Goal: Obtain resource: Obtain resource

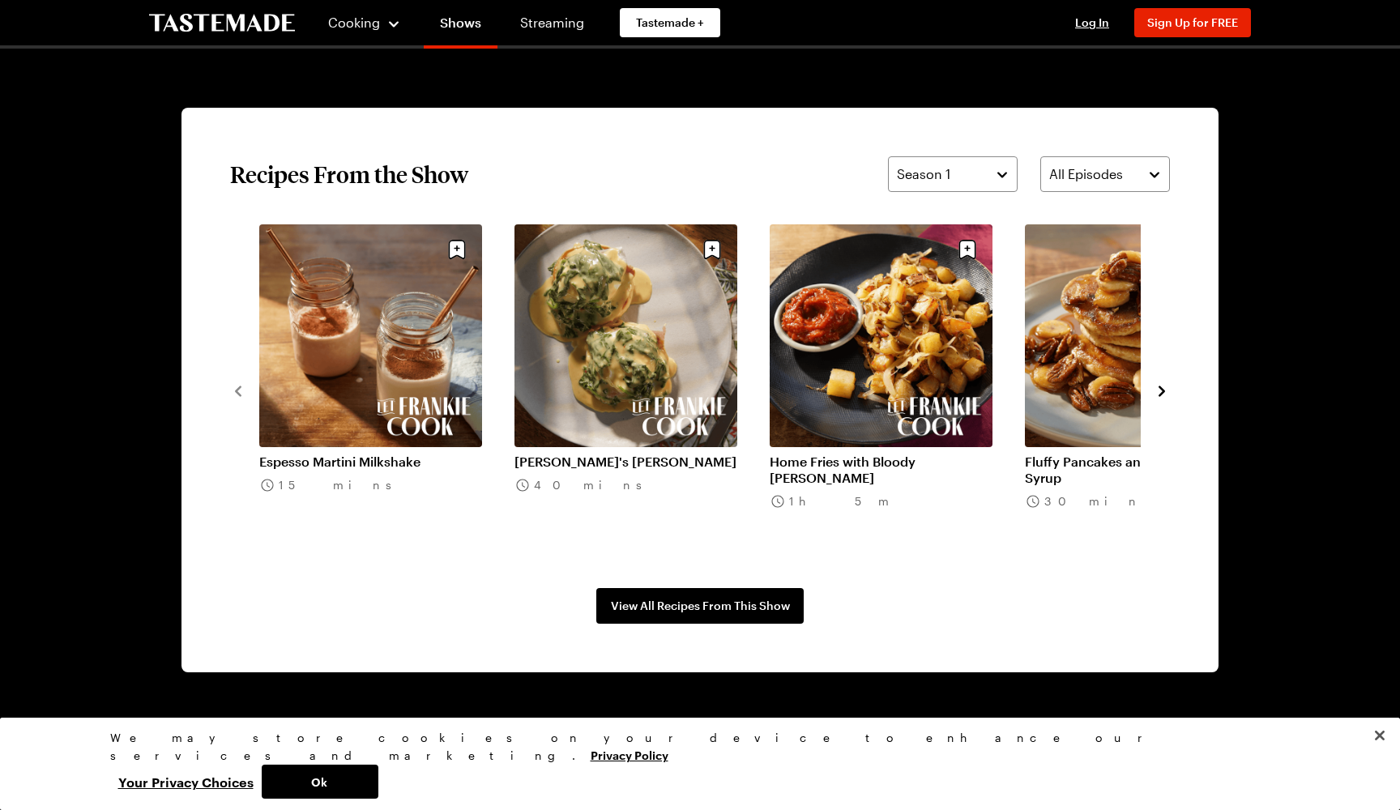
scroll to position [1158, 0]
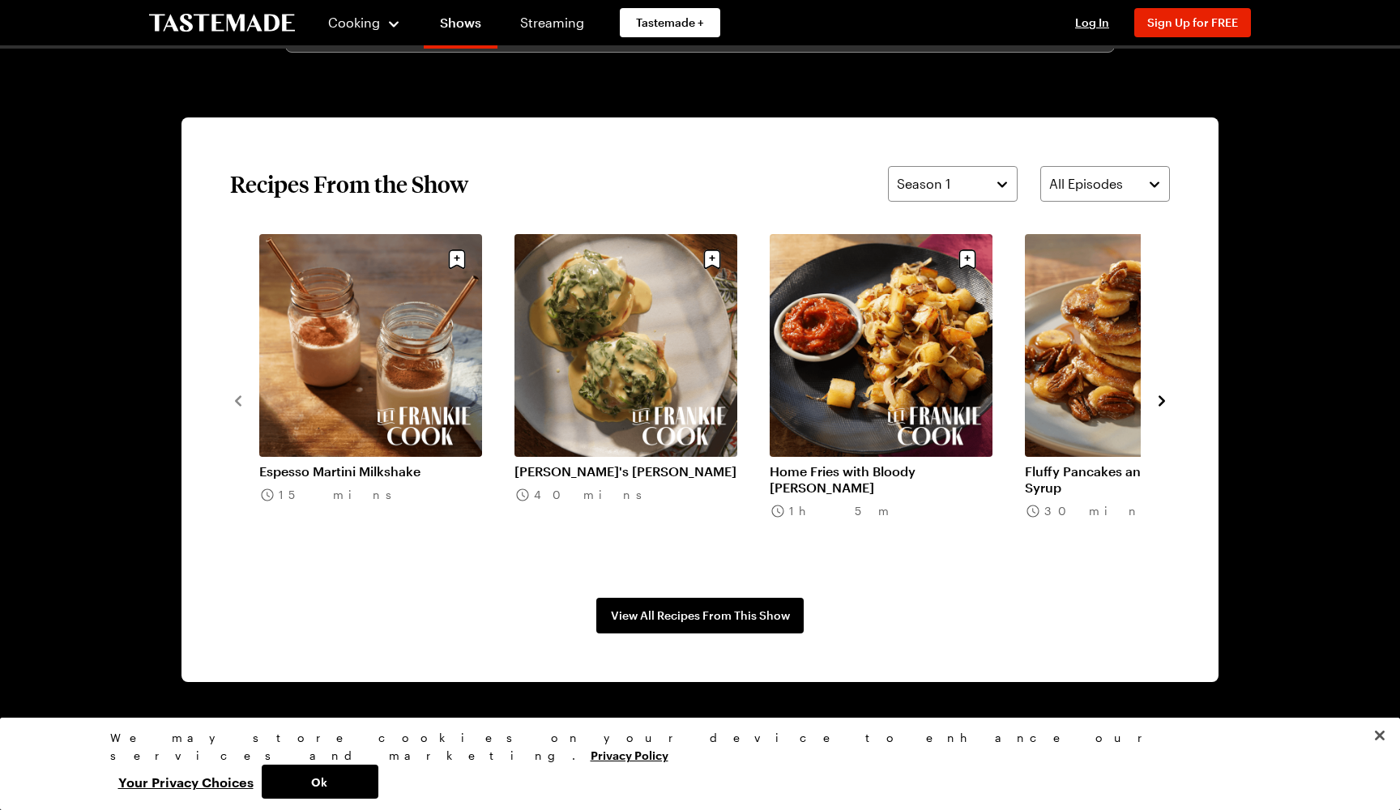
click at [1158, 399] on icon "navigate to next item" at bounding box center [1162, 401] width 16 height 16
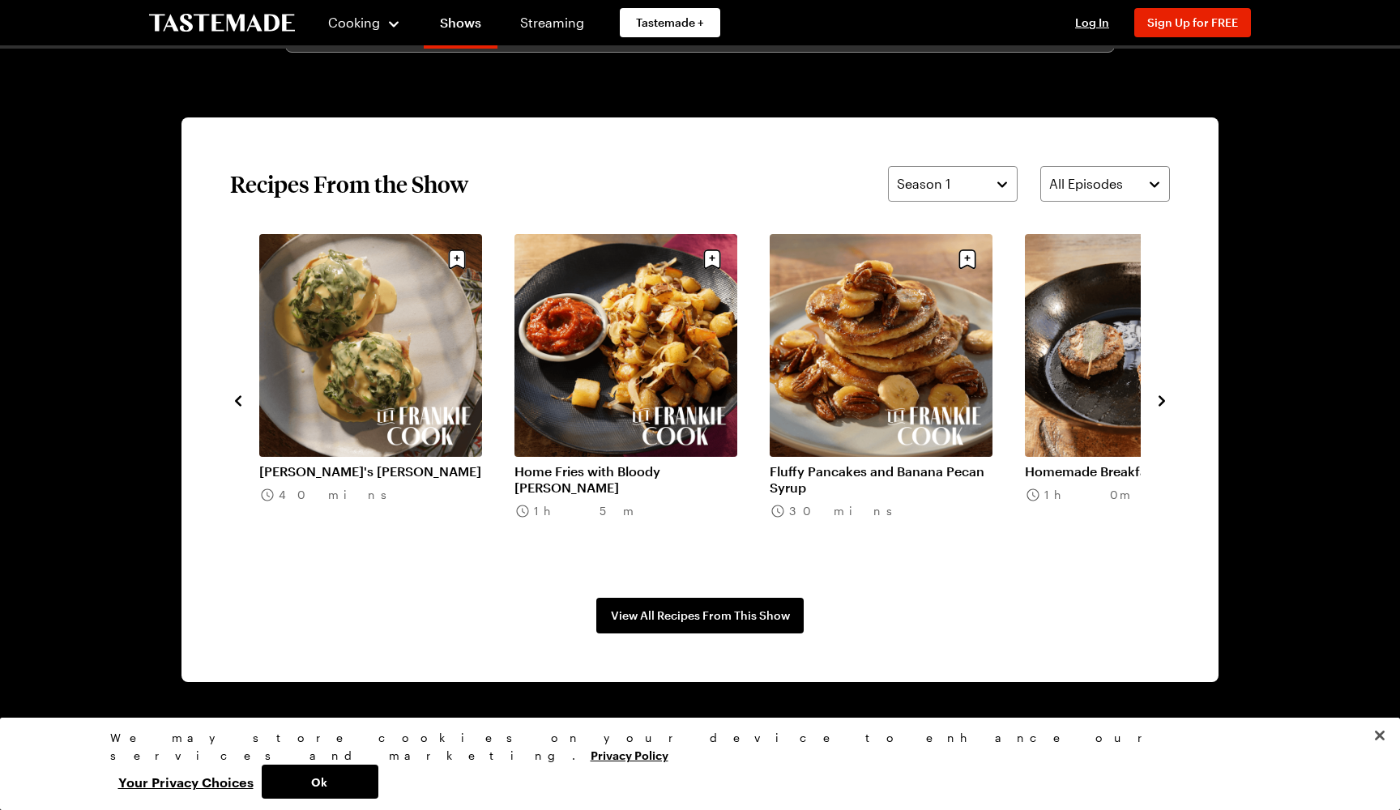
click at [1171, 399] on section "Recipes From the Show Season 1 All Episodes Espesso Martini Milkshake 15 mins F…" at bounding box center [699, 399] width 1037 height 565
click at [1159, 403] on icon "navigate to next item" at bounding box center [1162, 401] width 16 height 16
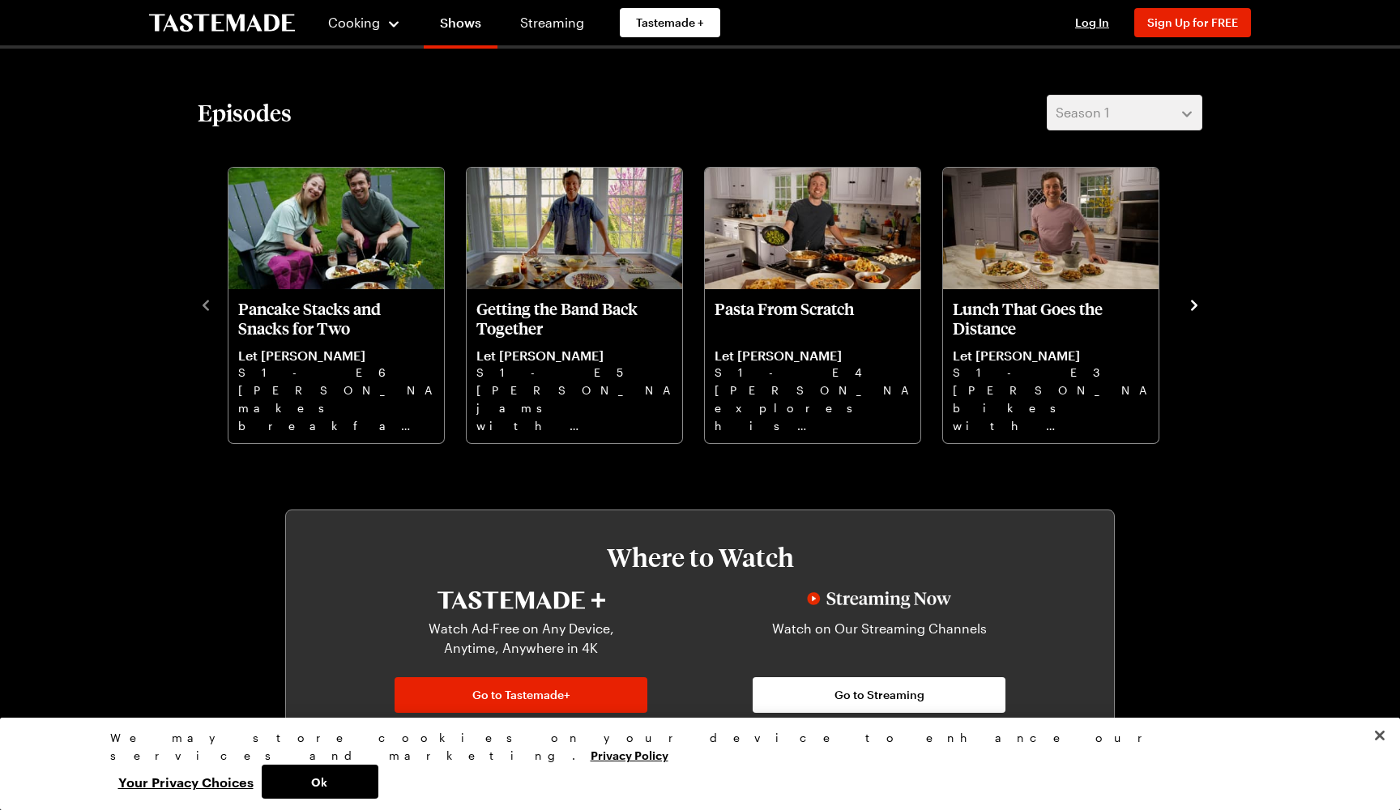
scroll to position [429, 0]
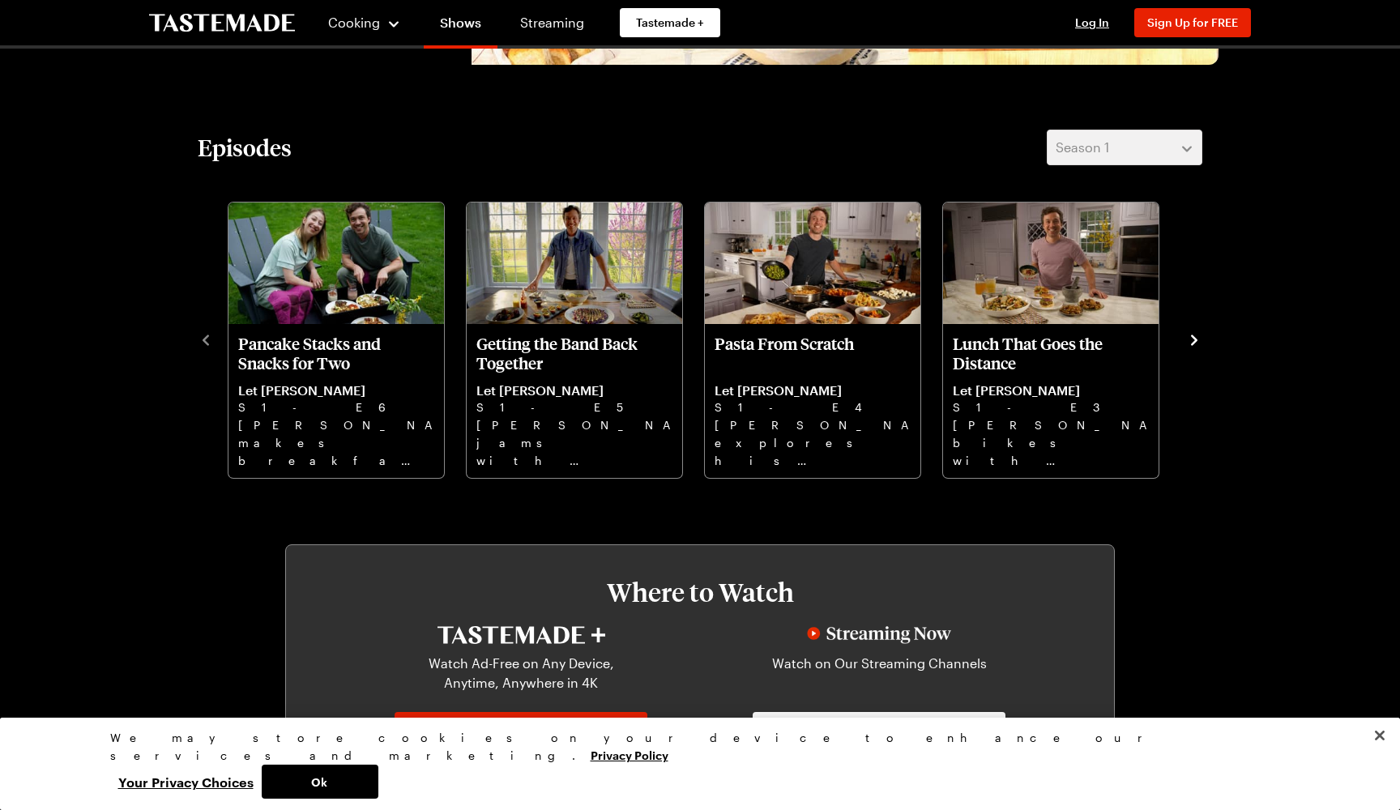
click at [1194, 341] on icon "navigate to next item" at bounding box center [1194, 340] width 6 height 11
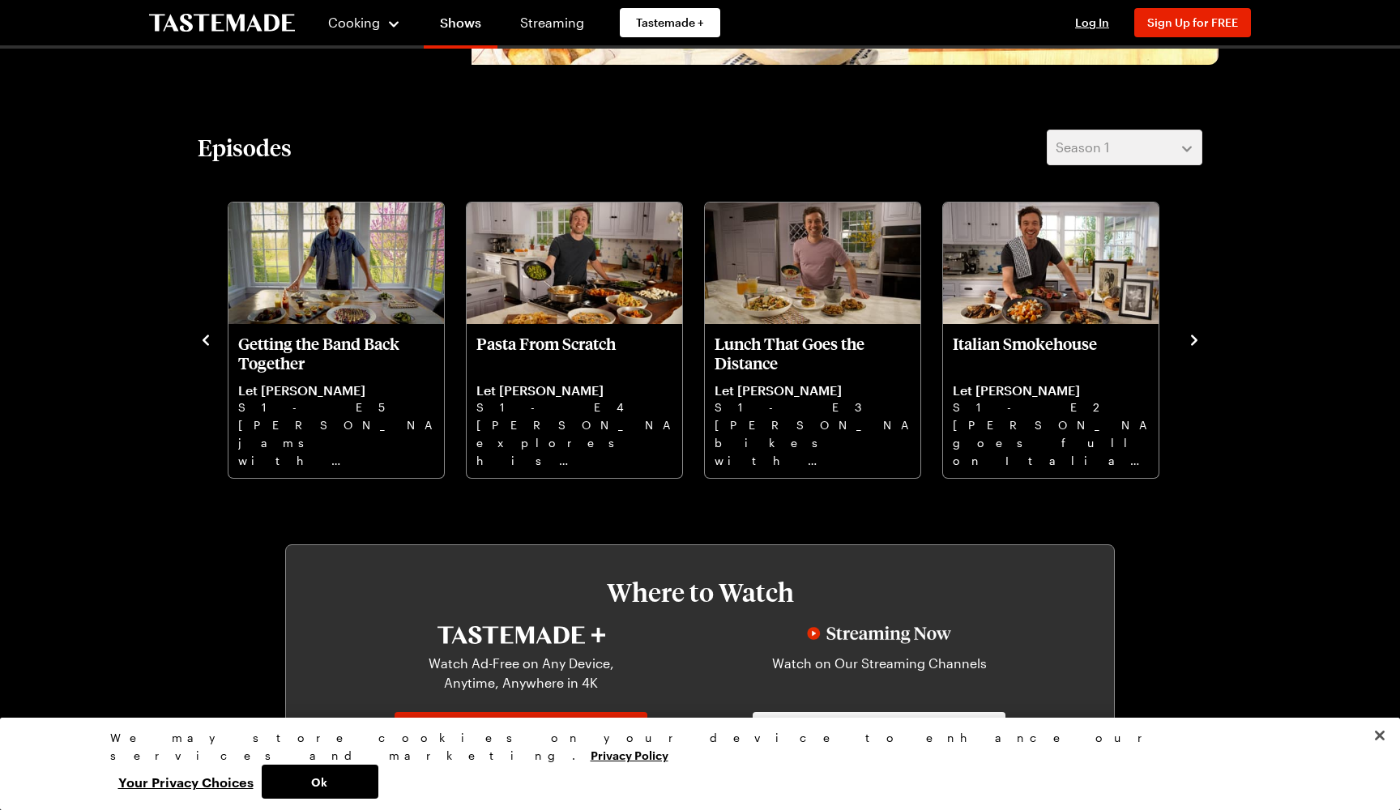
click at [1195, 339] on icon "navigate to next item" at bounding box center [1194, 340] width 6 height 11
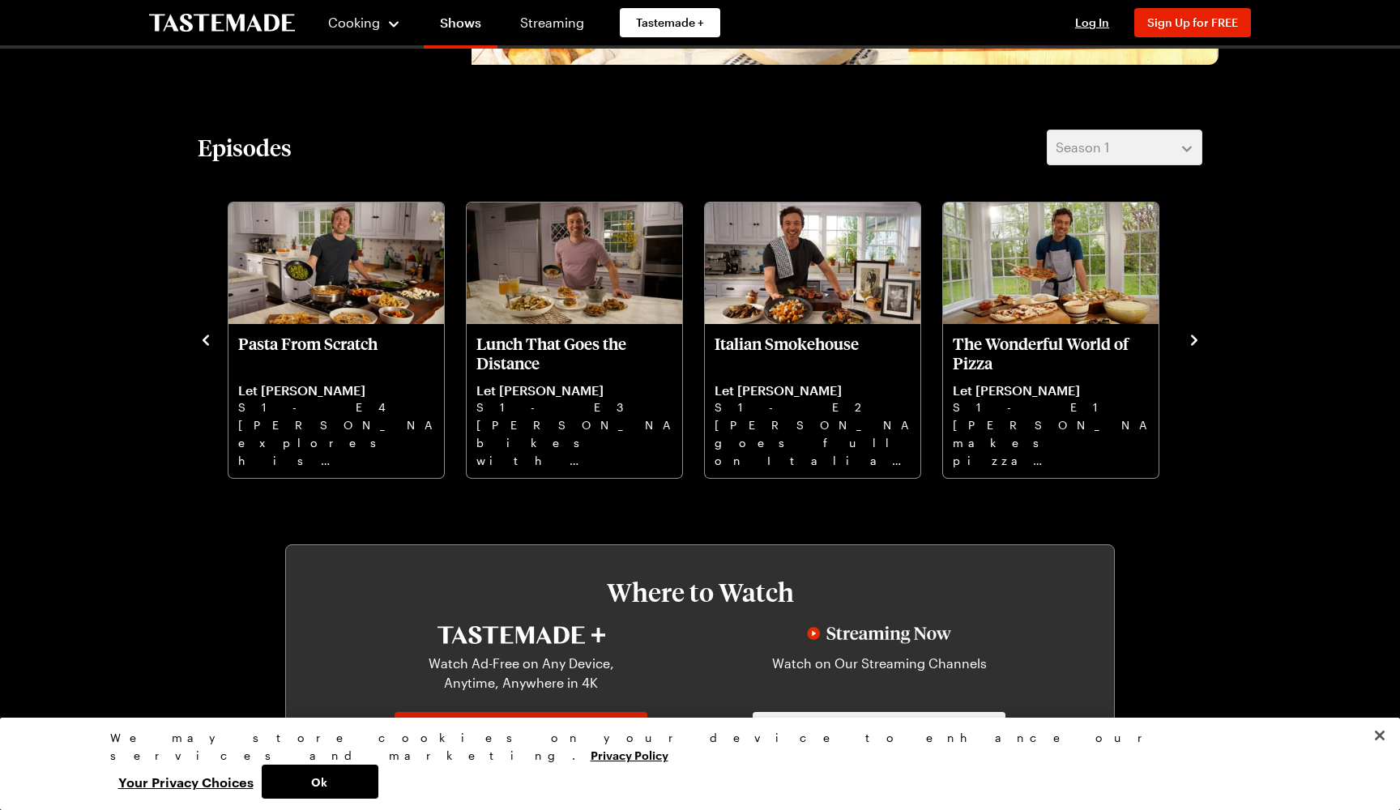
click at [1195, 339] on icon "navigate to next item" at bounding box center [1194, 340] width 6 height 11
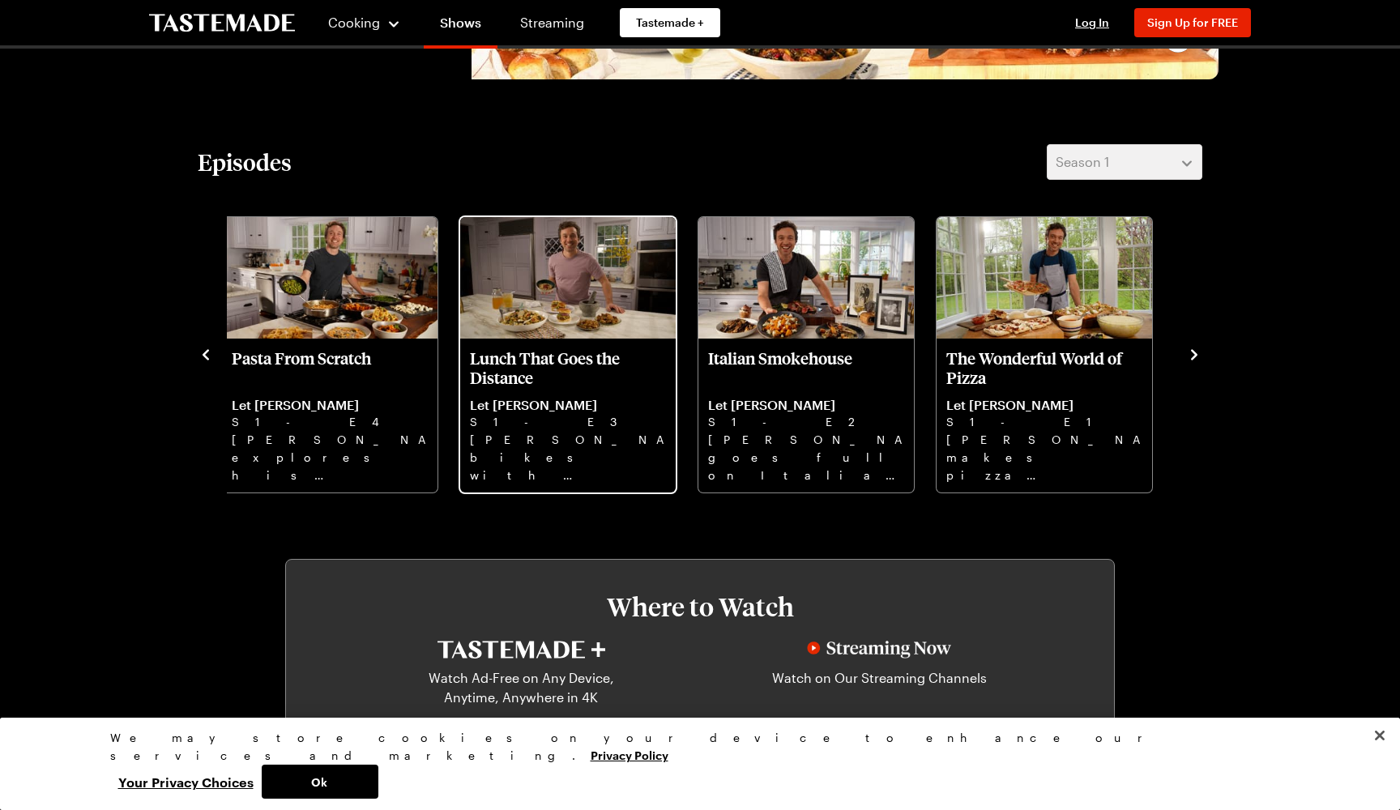
scroll to position [413, 0]
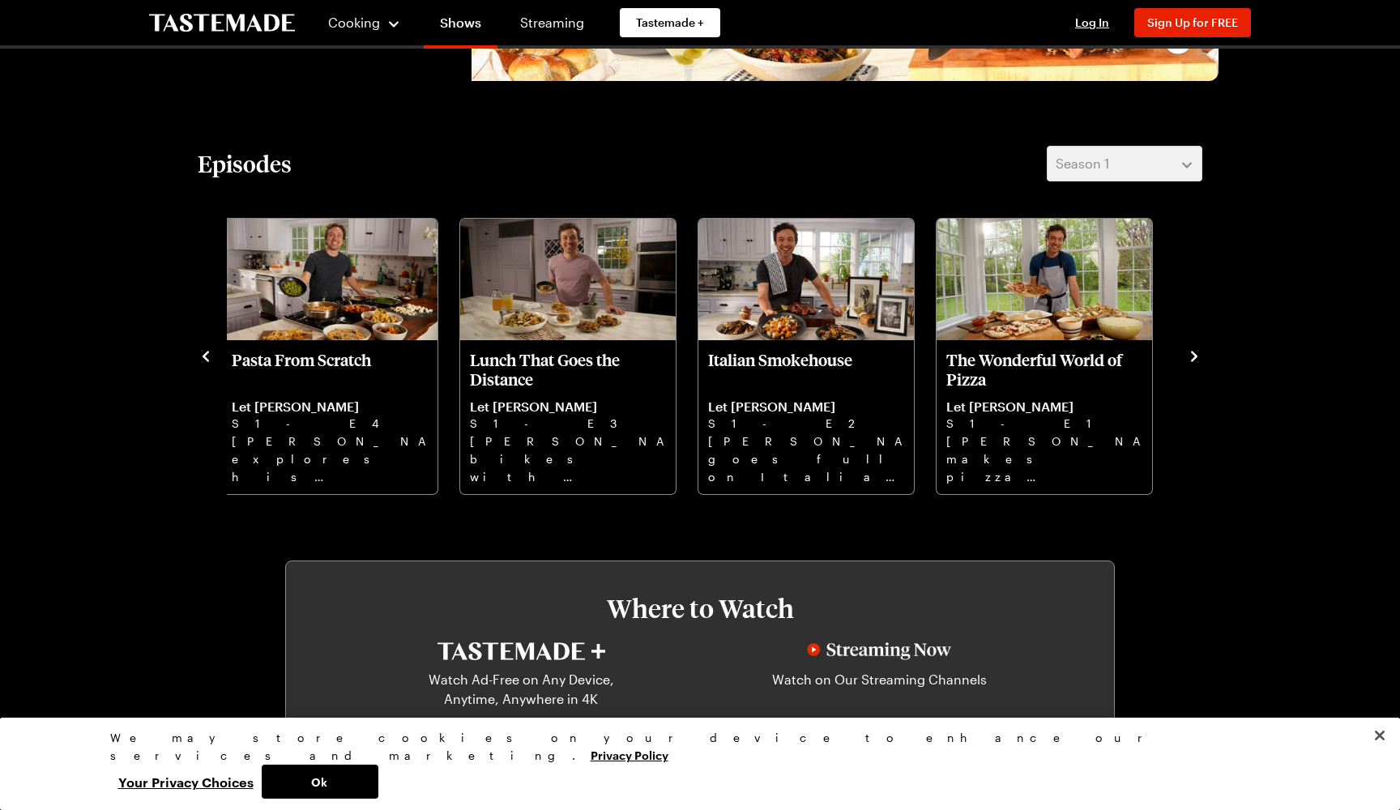
click at [209, 359] on icon "navigate to previous item" at bounding box center [206, 356] width 16 height 16
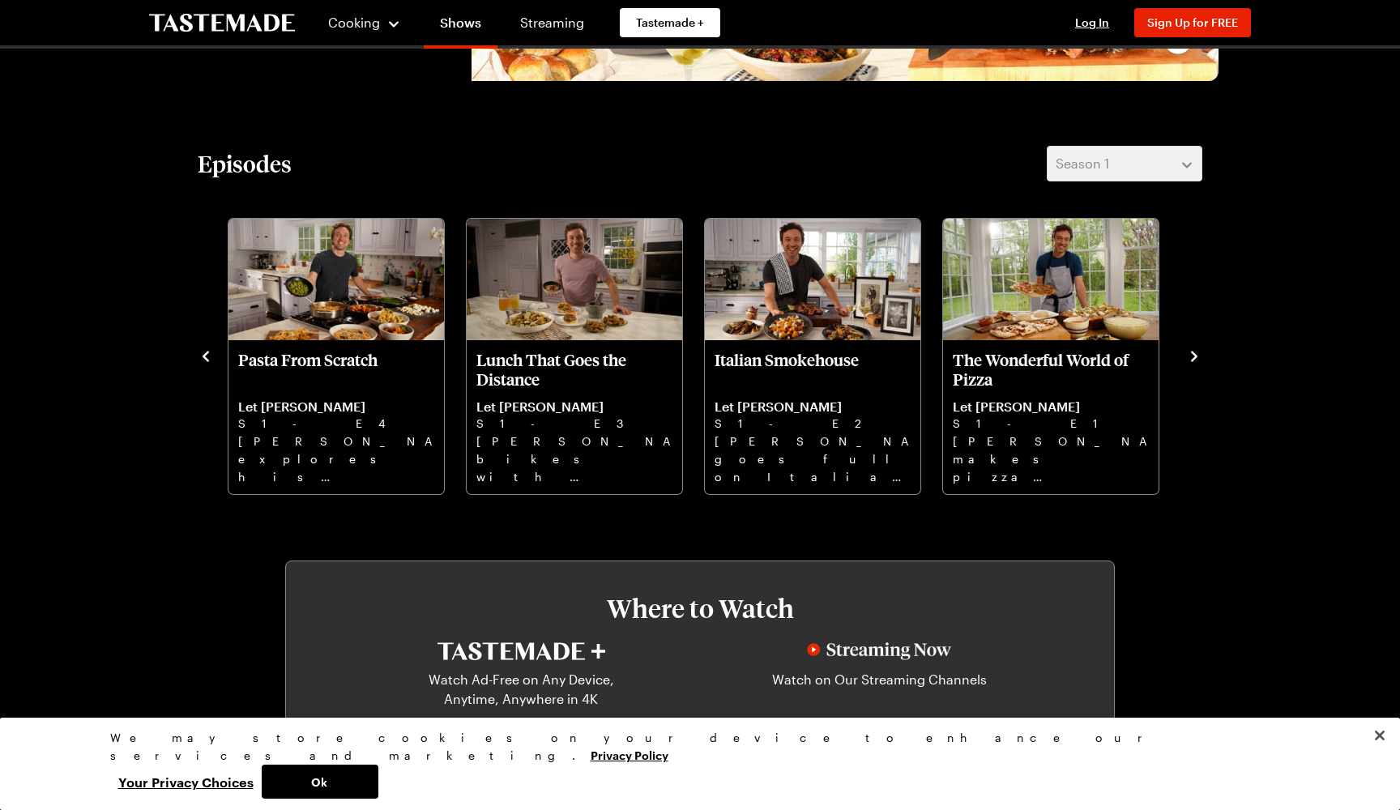
click at [203, 358] on icon "navigate to previous item" at bounding box center [206, 356] width 16 height 16
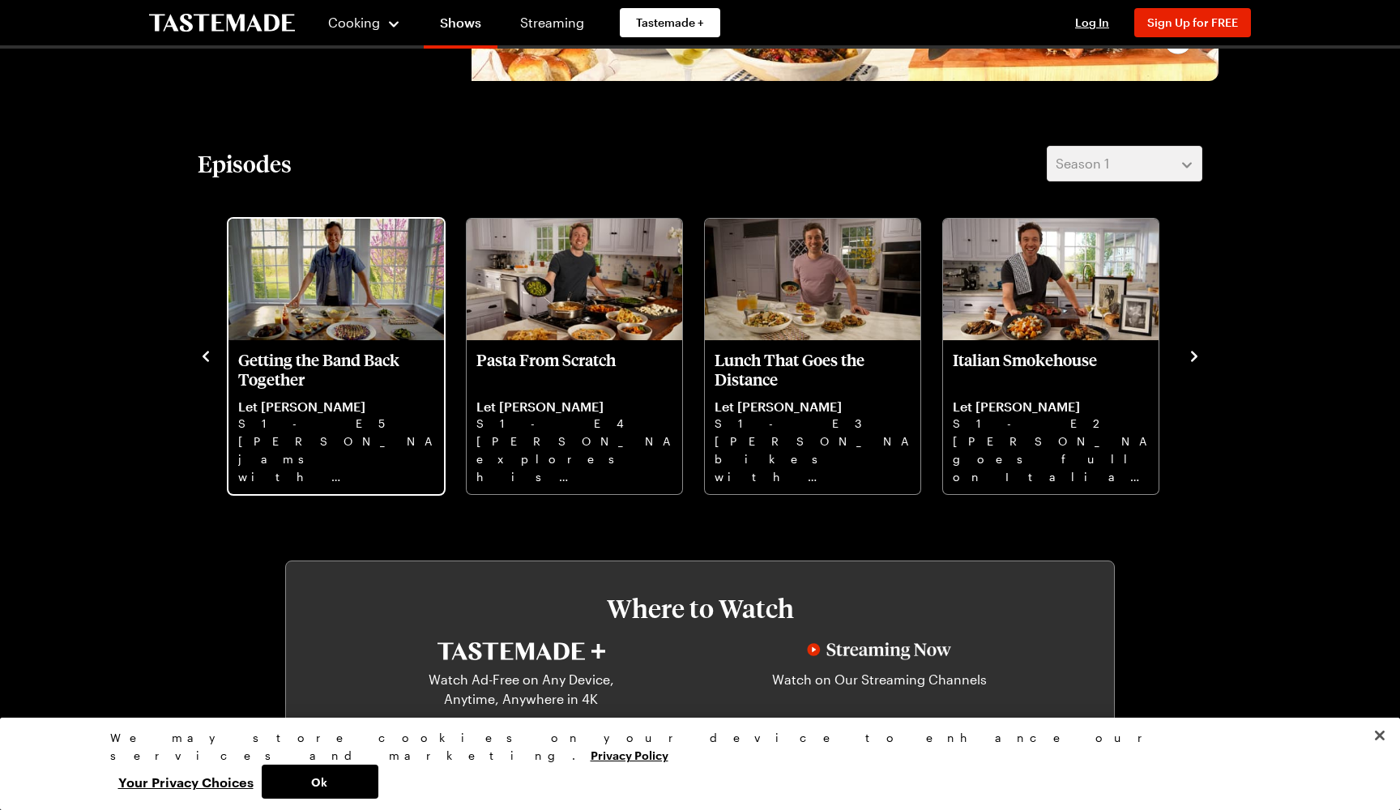
click at [367, 376] on p "Getting the Band Back Together" at bounding box center [336, 369] width 196 height 39
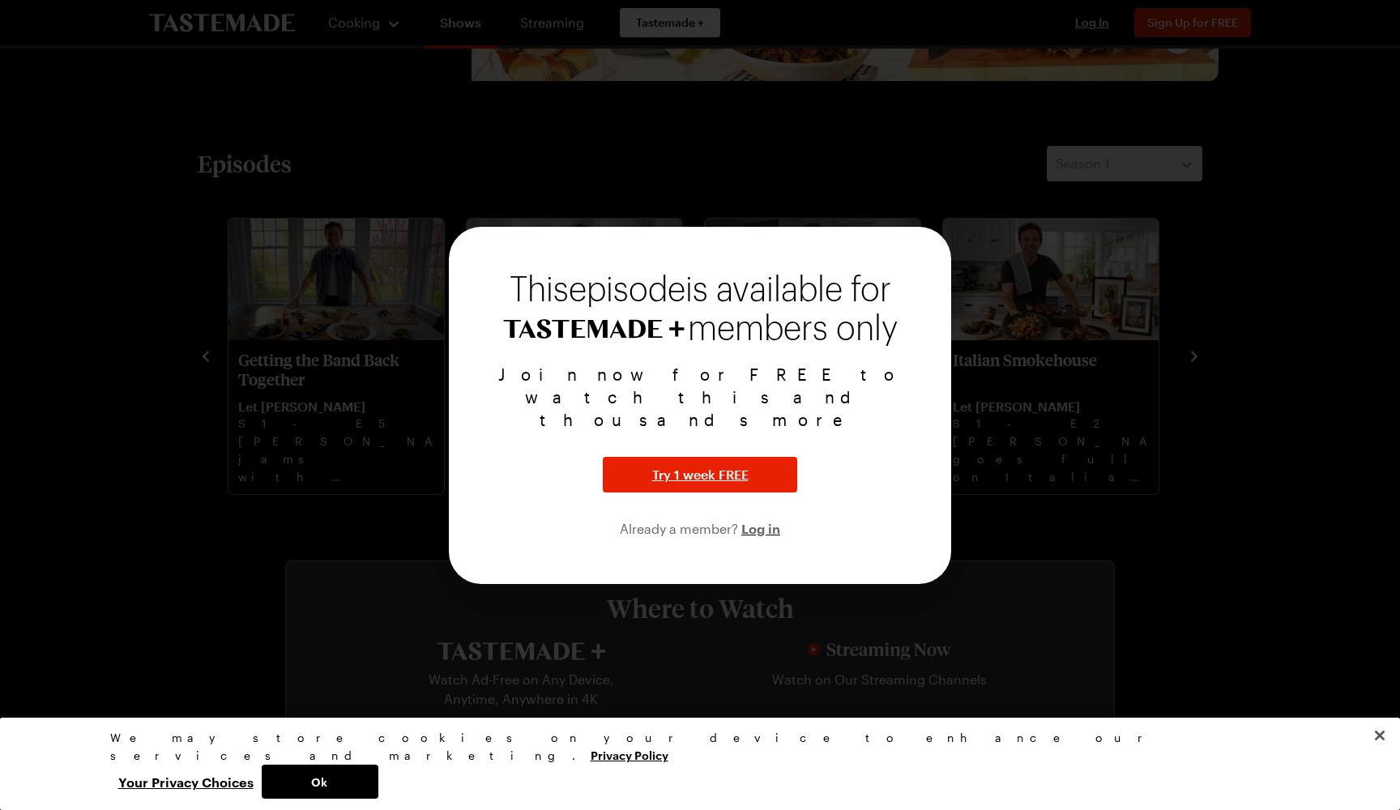
click at [509, 449] on div "Join now for FREE to watch this and thousands more Try 1 week FREE Already a me…" at bounding box center [699, 451] width 463 height 176
click at [666, 465] on span "Try 1 week FREE" at bounding box center [700, 474] width 96 height 19
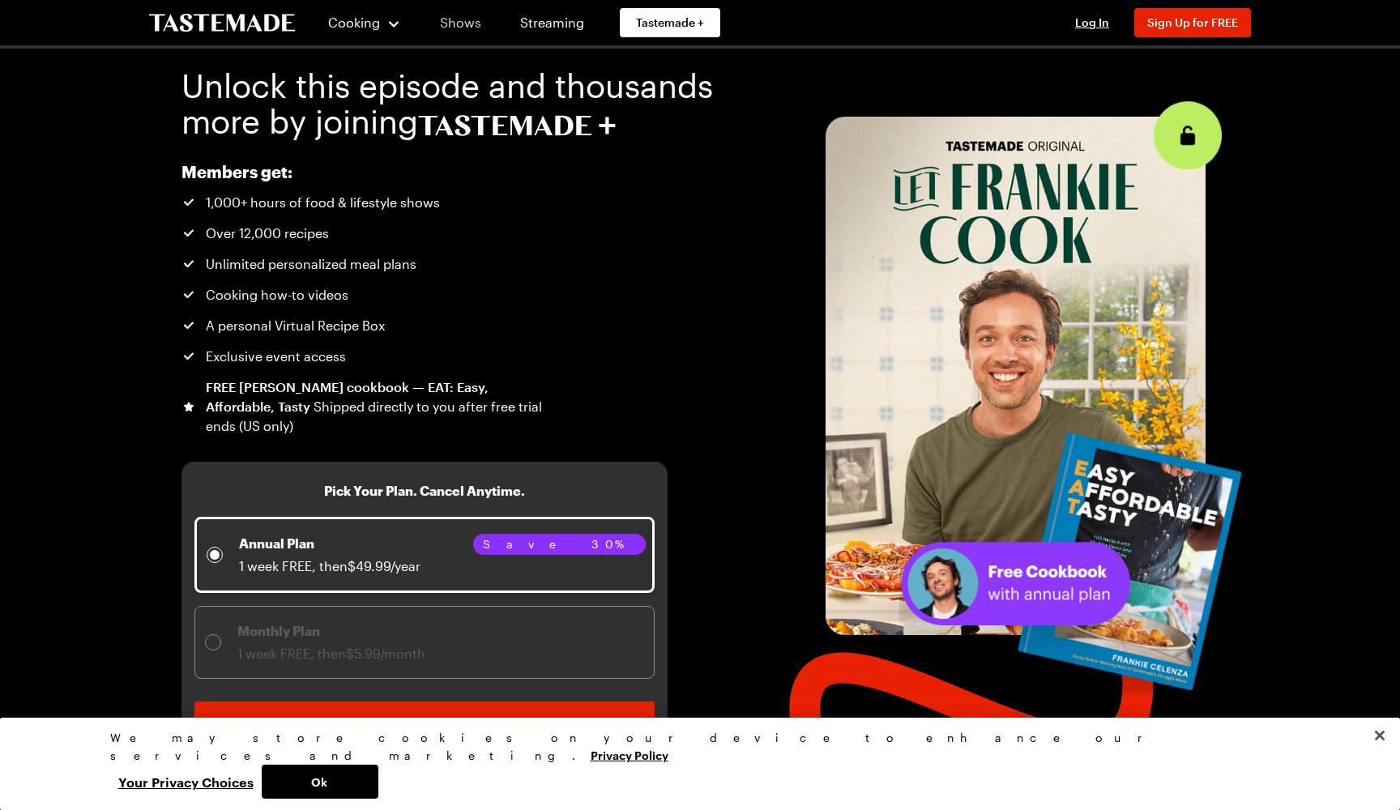
click at [458, 23] on link "Shows" at bounding box center [461, 22] width 74 height 45
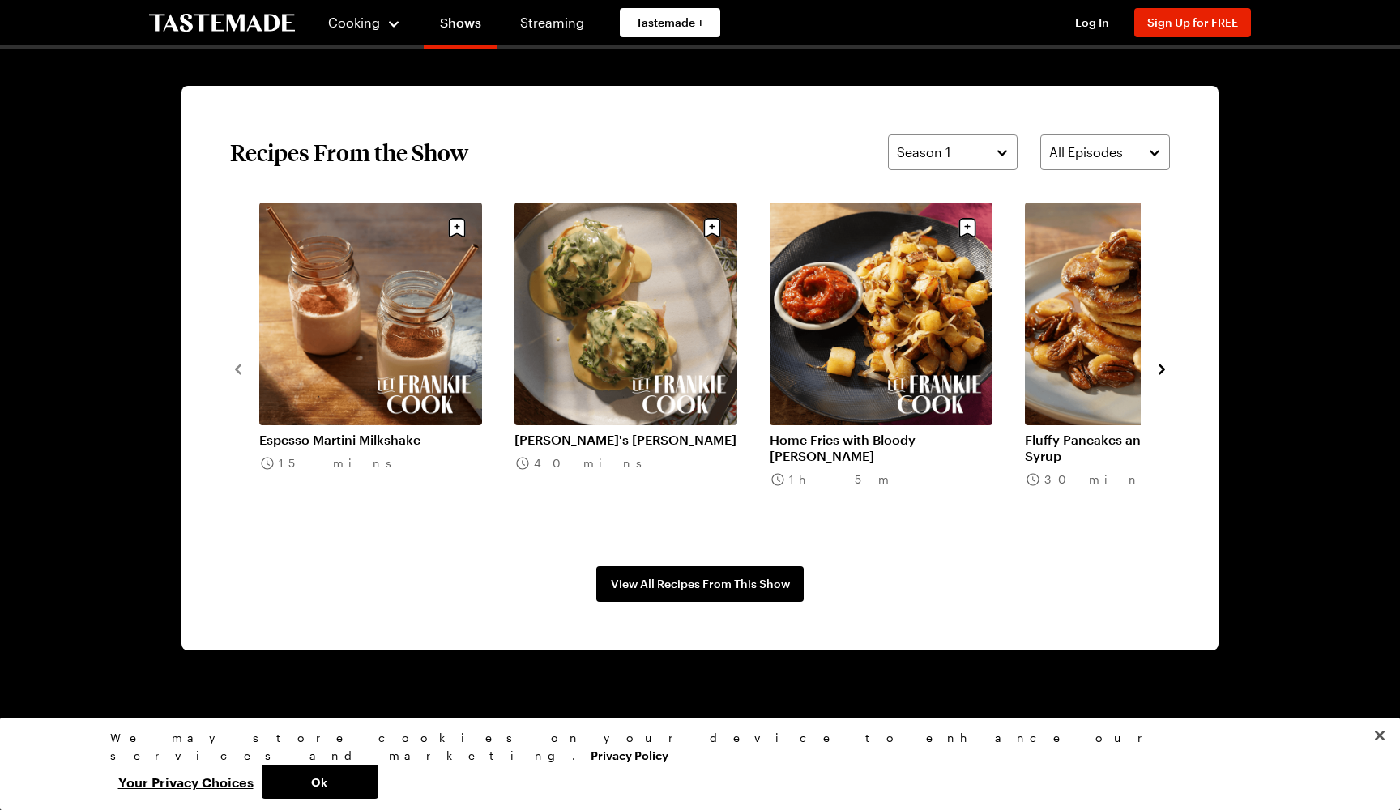
scroll to position [1211, 0]
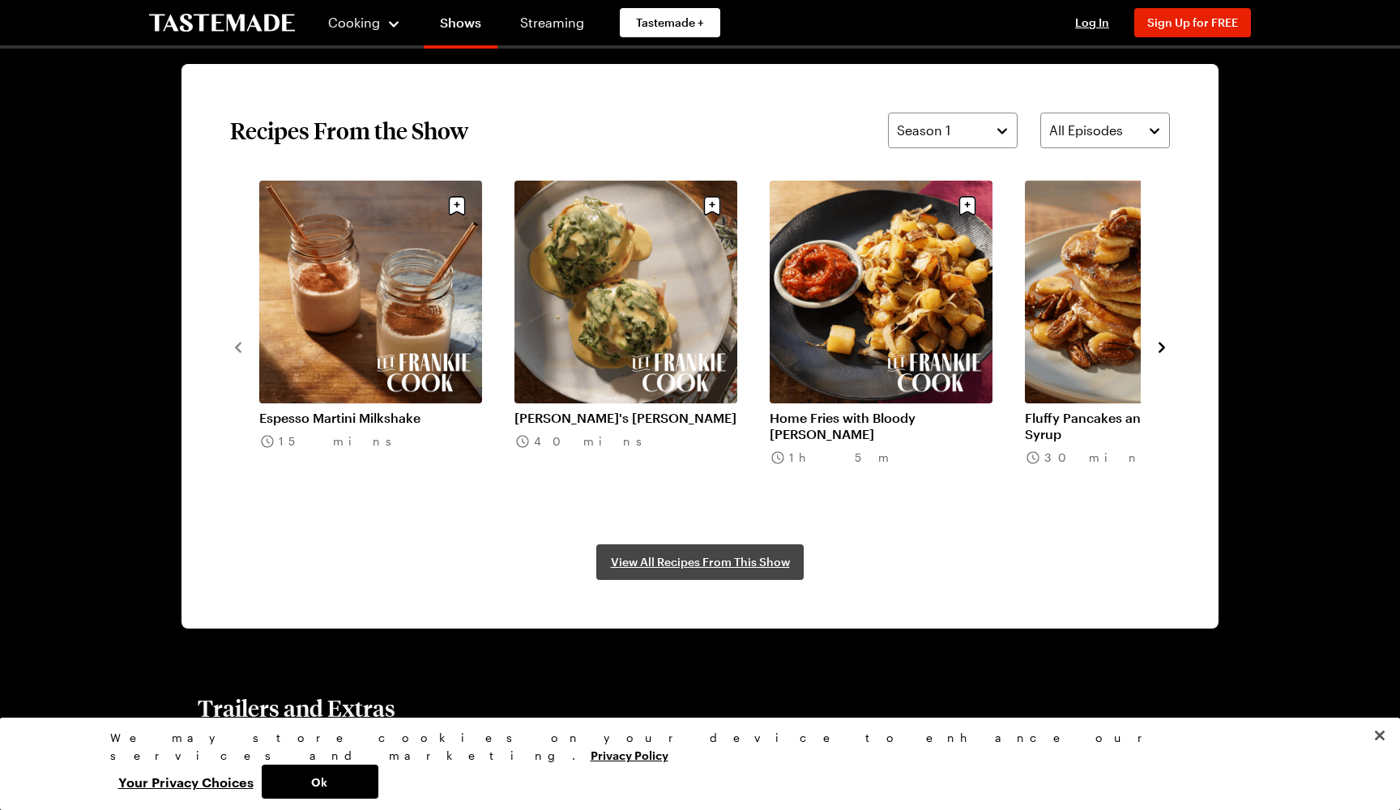
click at [659, 561] on span "View All Recipes From This Show" at bounding box center [700, 562] width 179 height 16
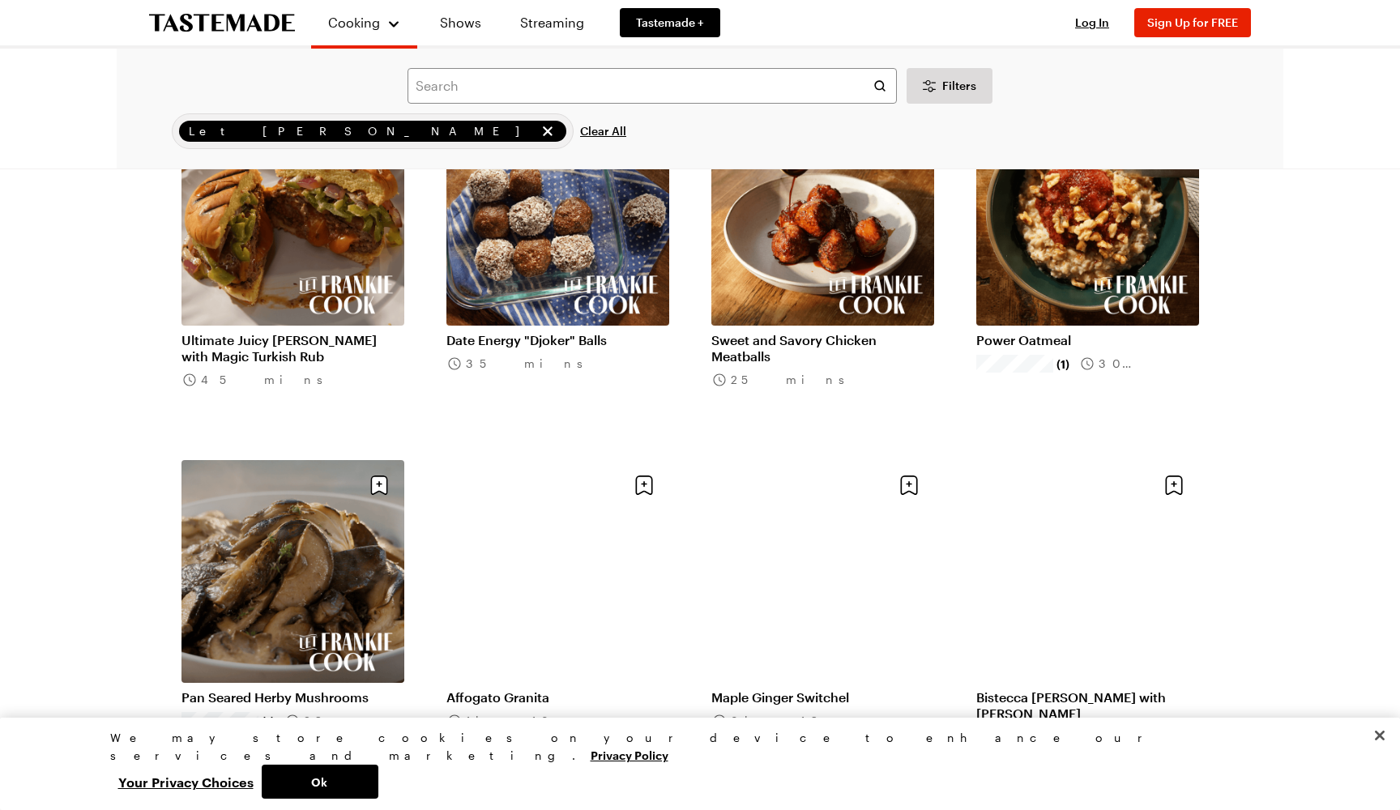
scroll to position [1233, 0]
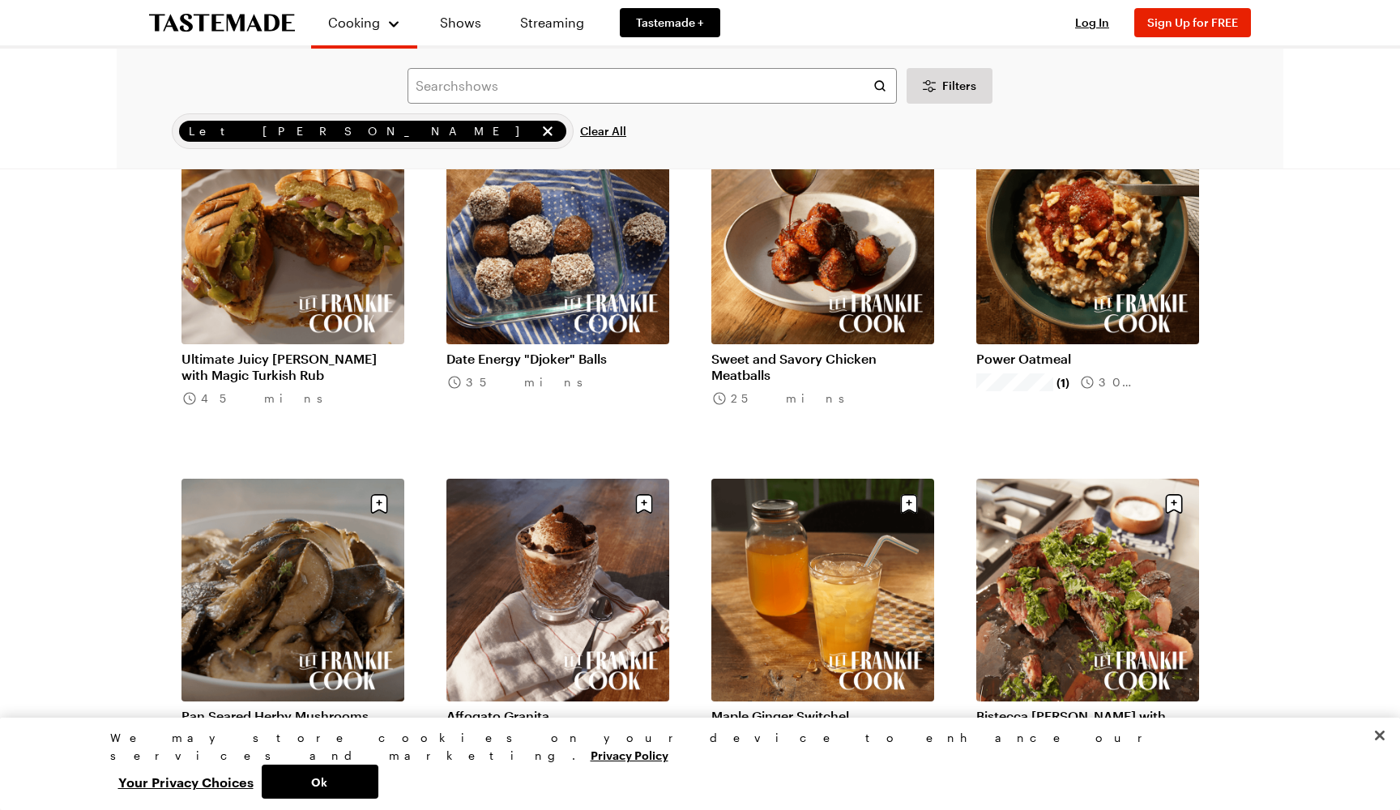
click at [740, 364] on link "Sweet and Savory Chicken Meatballs" at bounding box center [822, 367] width 223 height 32
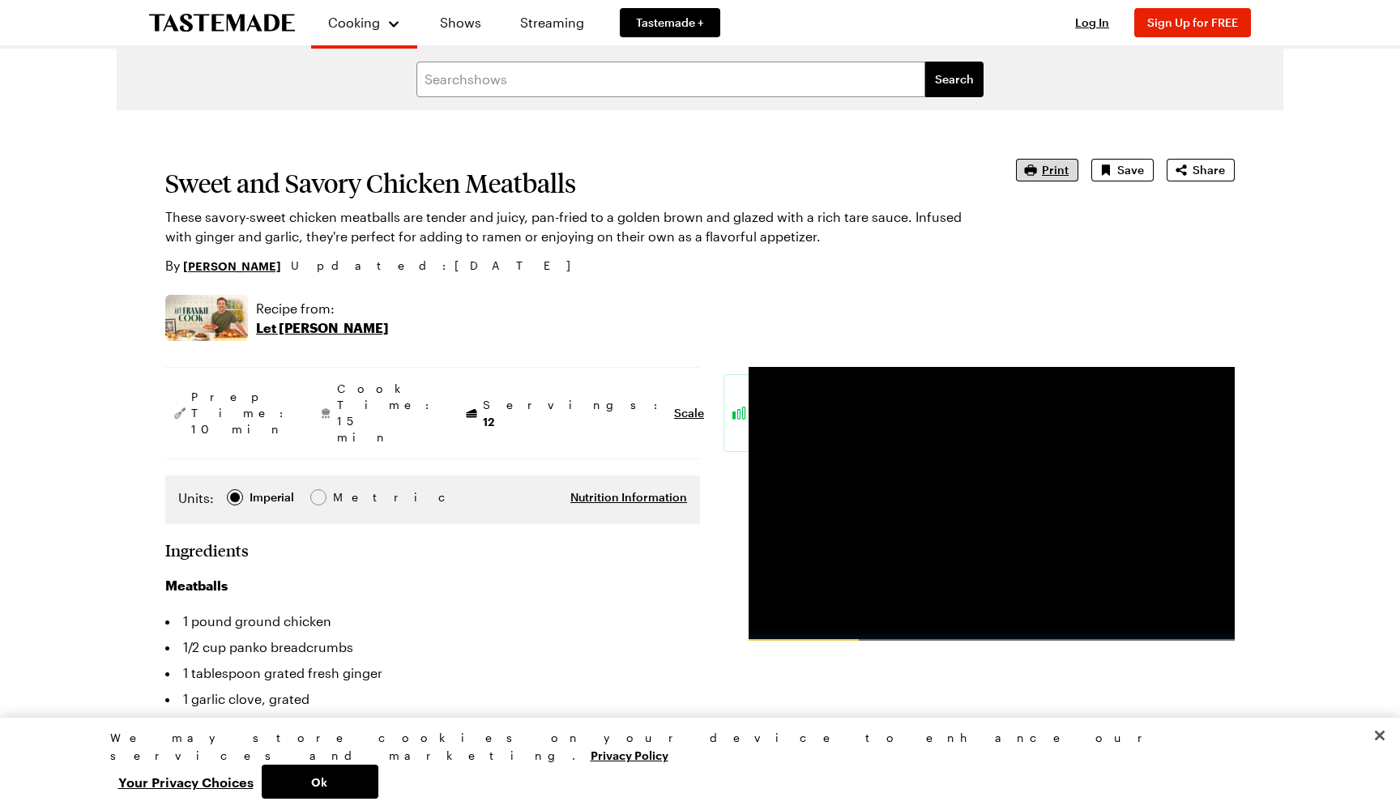
click at [1051, 168] on span "Print" at bounding box center [1055, 170] width 27 height 16
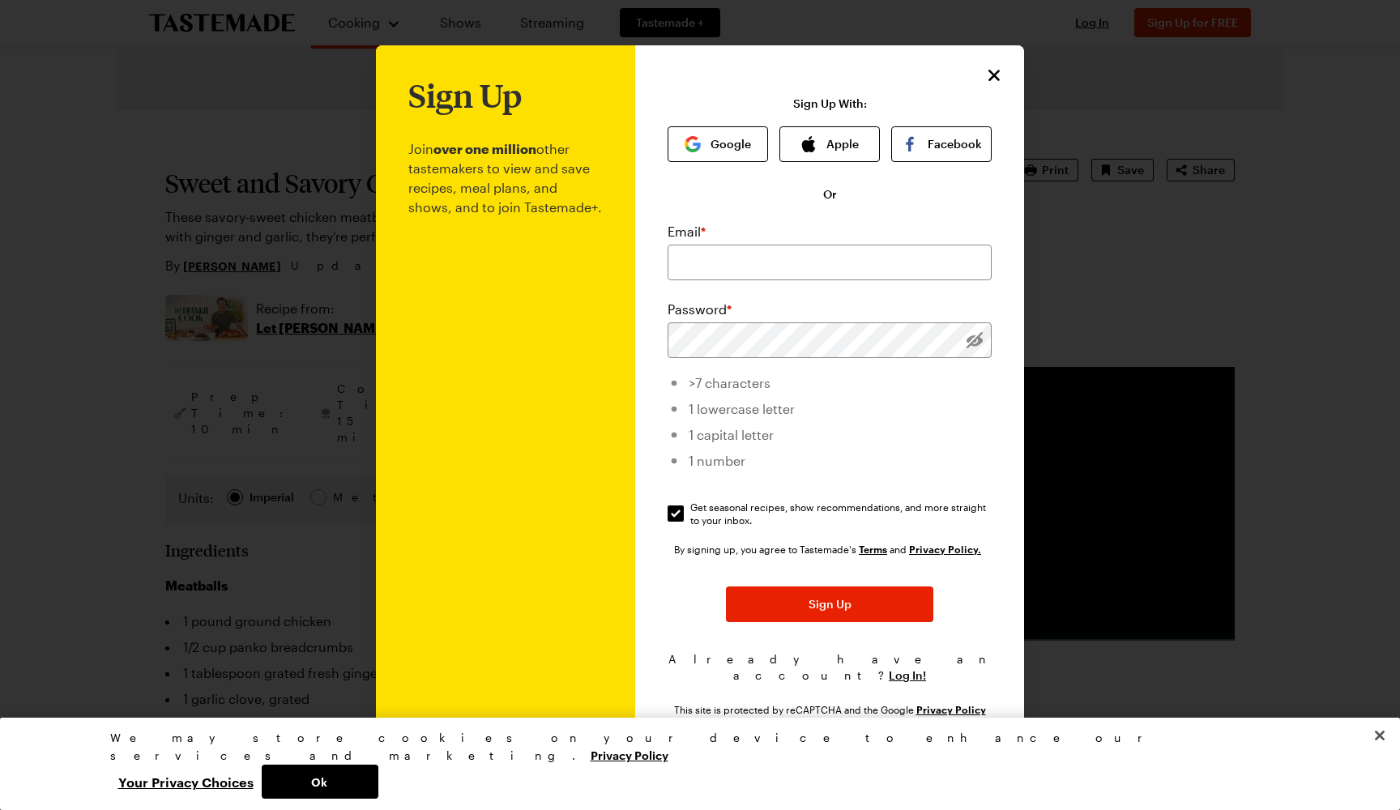
click at [995, 85] on icon "Close" at bounding box center [993, 75] width 19 height 19
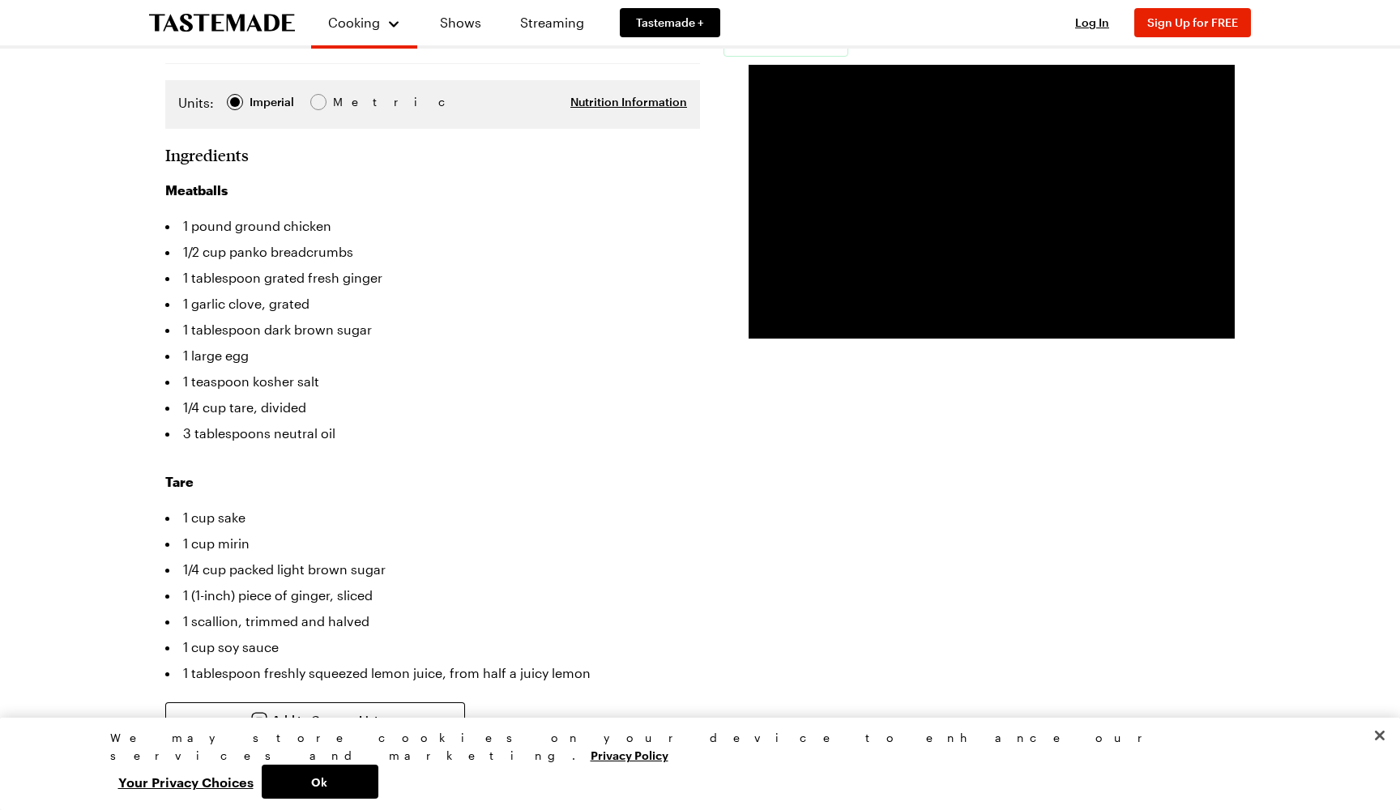
scroll to position [405, 0]
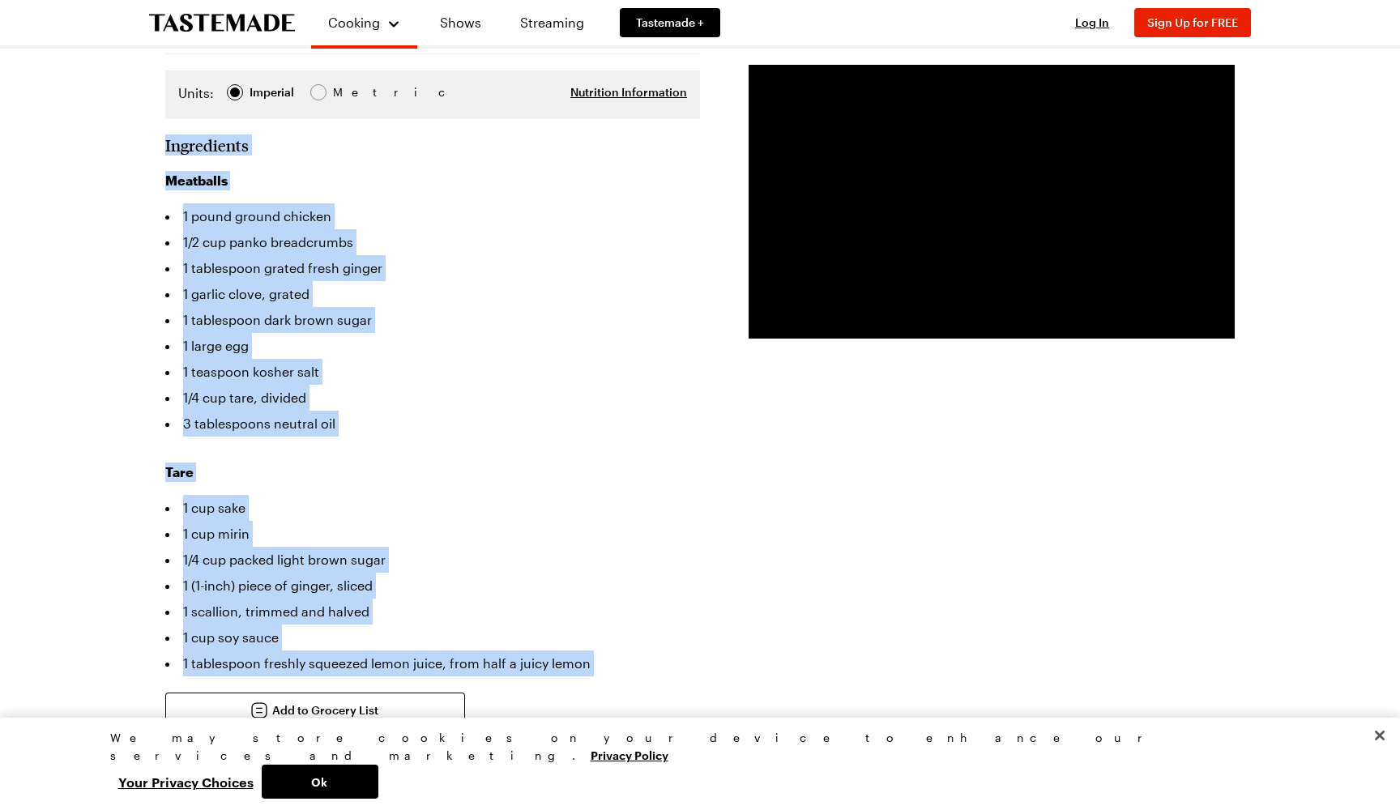
drag, startPoint x: 168, startPoint y: 93, endPoint x: 183, endPoint y: 632, distance: 538.9
click at [183, 630] on section "Ingredients Meatballs 1 pound ground chicken 1/2 cup panko breadcrumbs 1 tables…" at bounding box center [432, 473] width 535 height 677
copy section "Ingredients Meatballs 1 pound ground chicken 1/2 cup panko breadcrumbs 1 tables…"
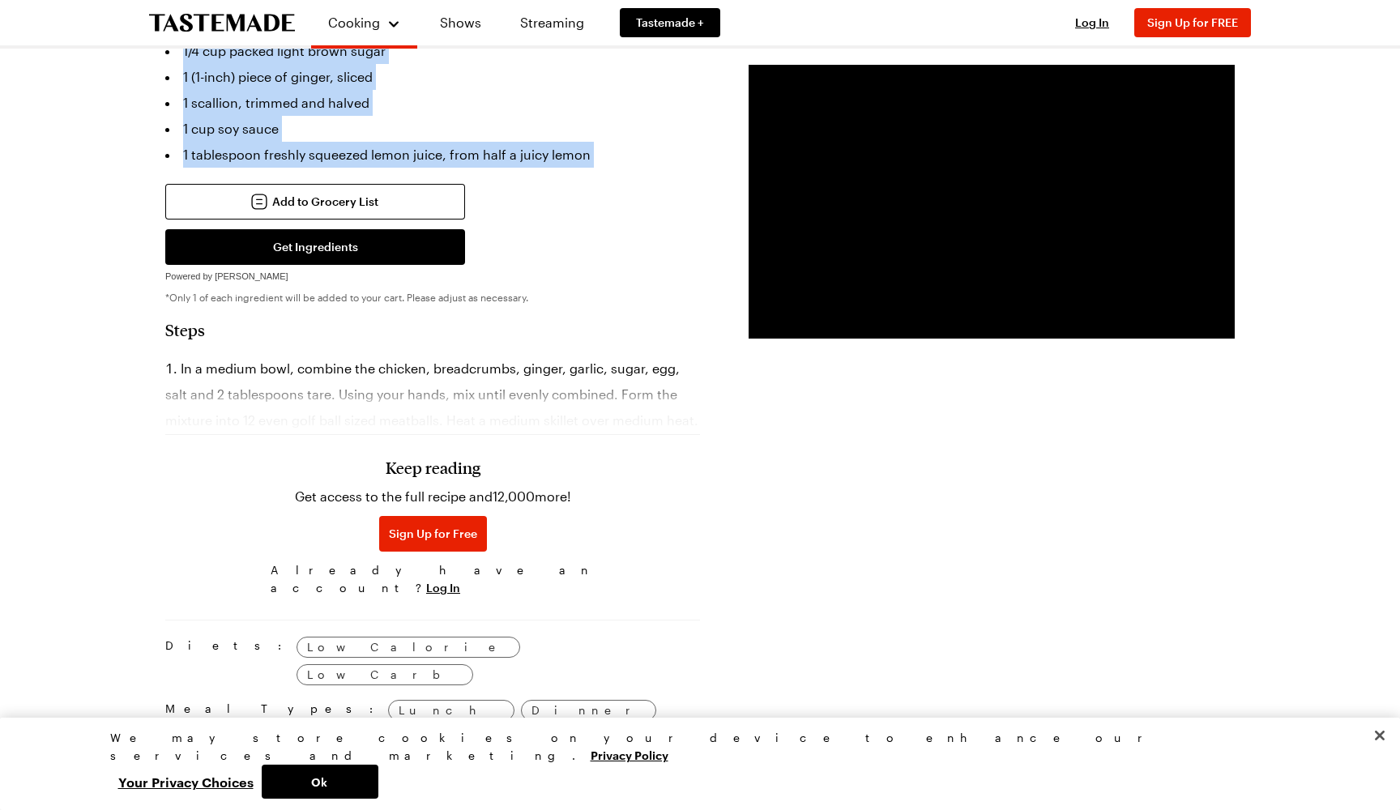
scroll to position [934, 0]
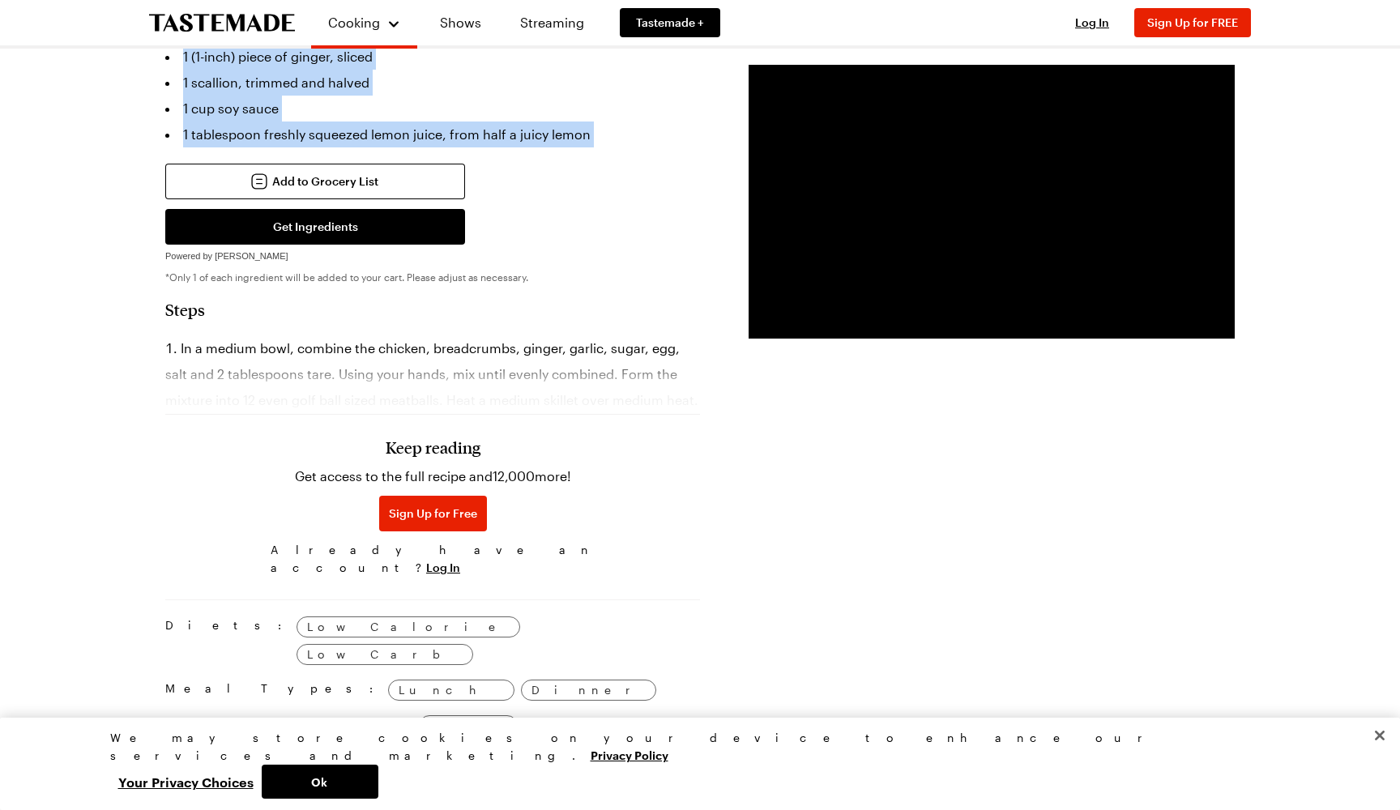
click at [1379, 753] on button "Close" at bounding box center [1380, 736] width 36 height 36
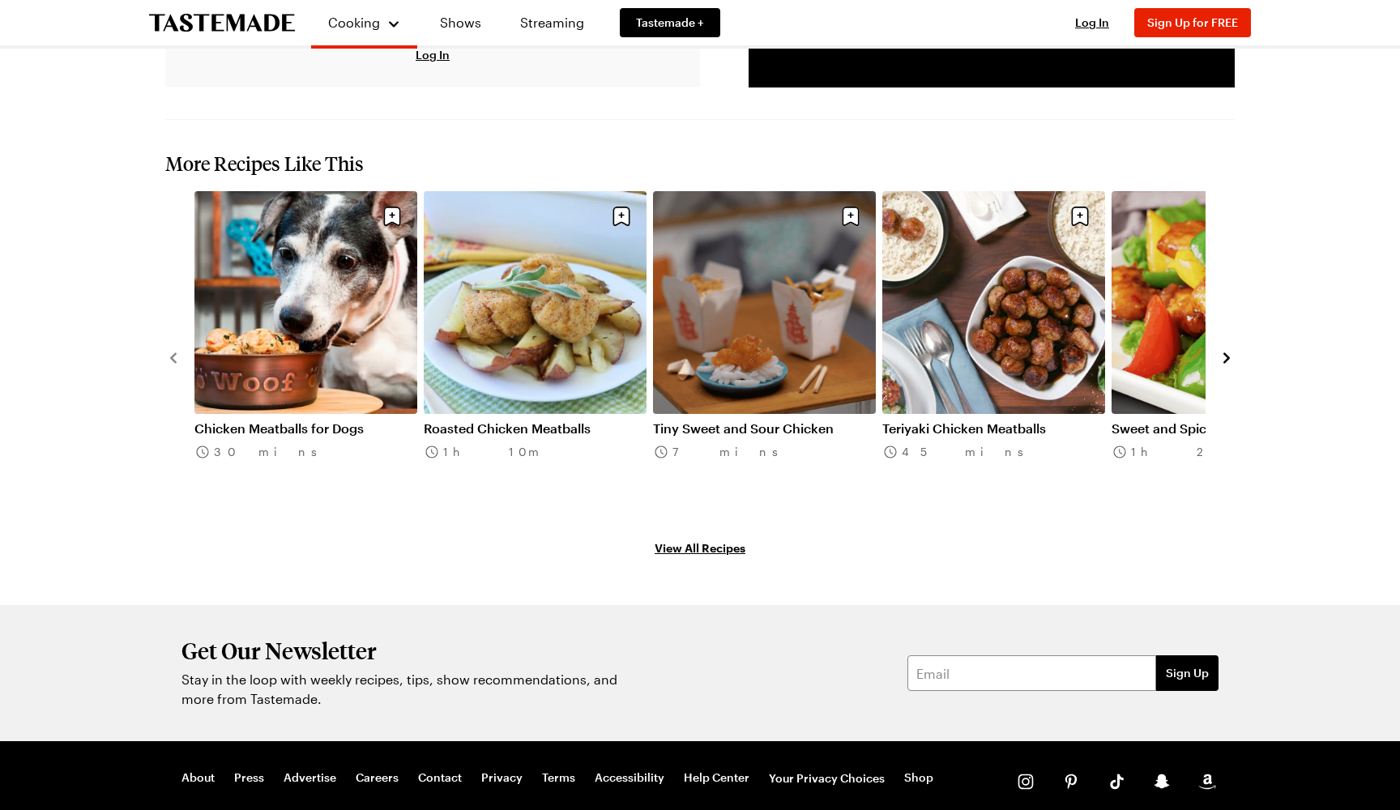
scroll to position [1955, 0]
